Goal: Find specific page/section: Find specific page/section

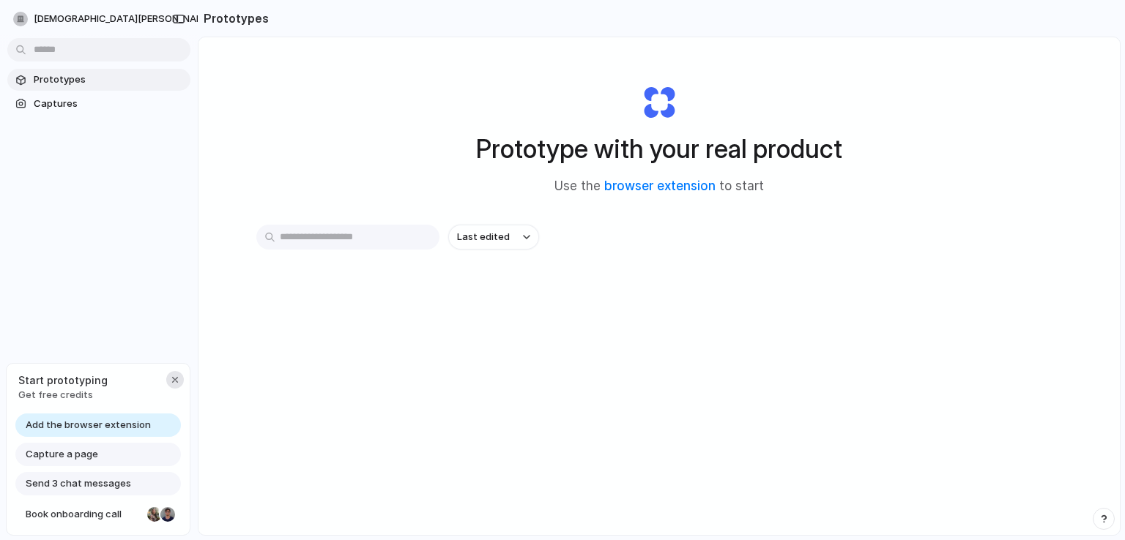
click at [173, 379] on div "button" at bounding box center [175, 380] width 12 height 12
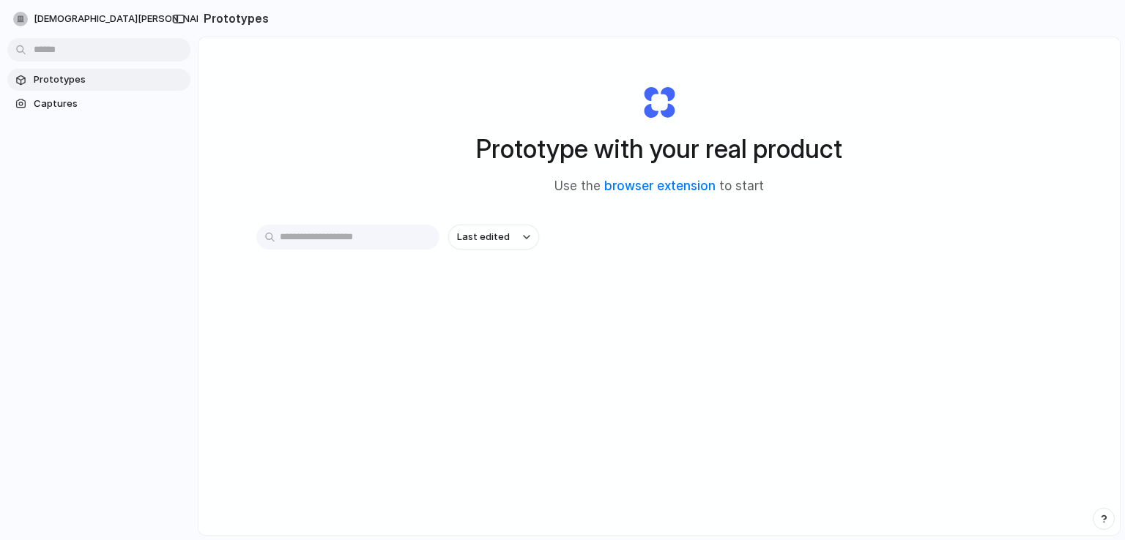
click at [62, 215] on div "Prototypes Captures" at bounding box center [99, 153] width 198 height 307
click at [66, 103] on span "Captures" at bounding box center [109, 104] width 151 height 15
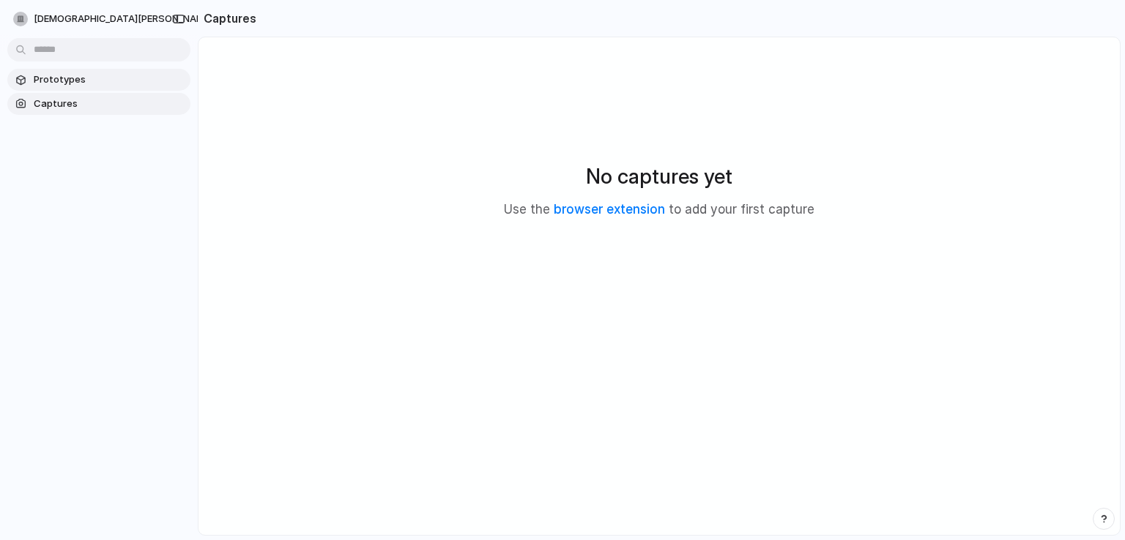
click at [101, 80] on span "Prototypes" at bounding box center [109, 79] width 151 height 15
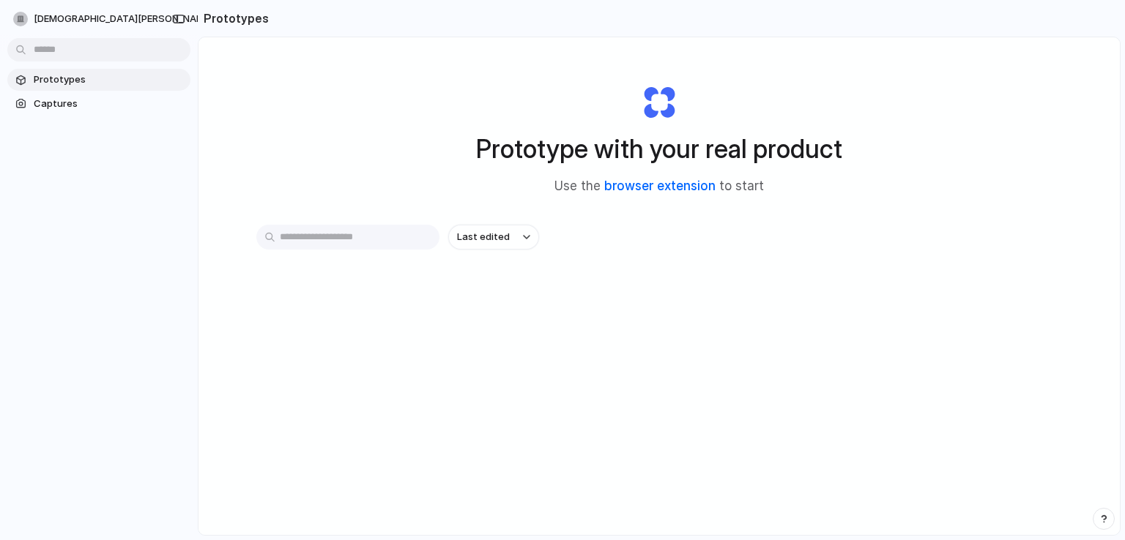
click at [642, 185] on link "browser extension" at bounding box center [659, 186] width 111 height 15
click at [87, 103] on span "Captures" at bounding box center [109, 104] width 151 height 15
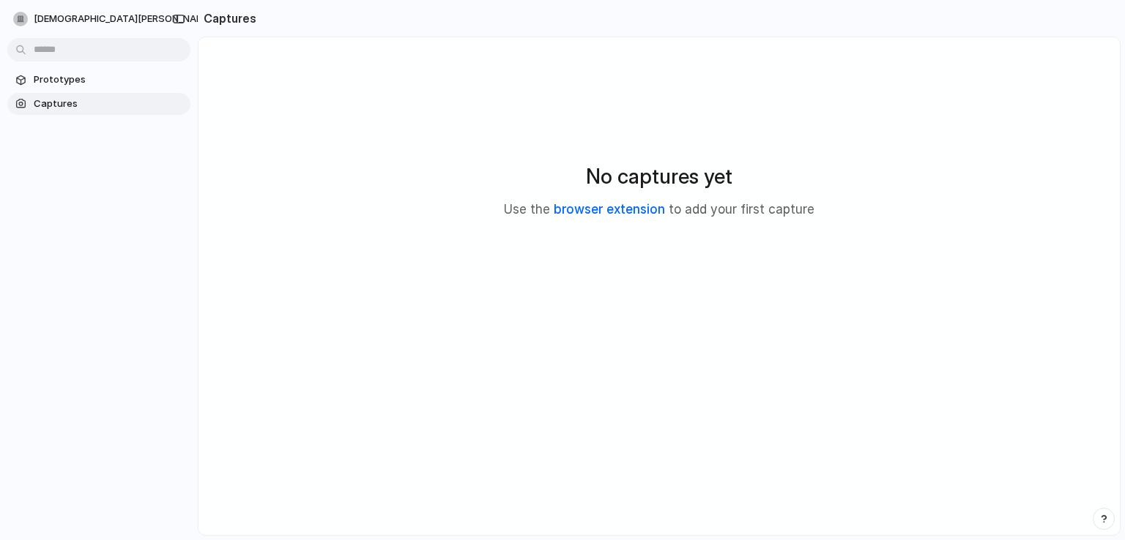
click at [633, 207] on link "browser extension" at bounding box center [609, 209] width 111 height 15
